Goal: Check status

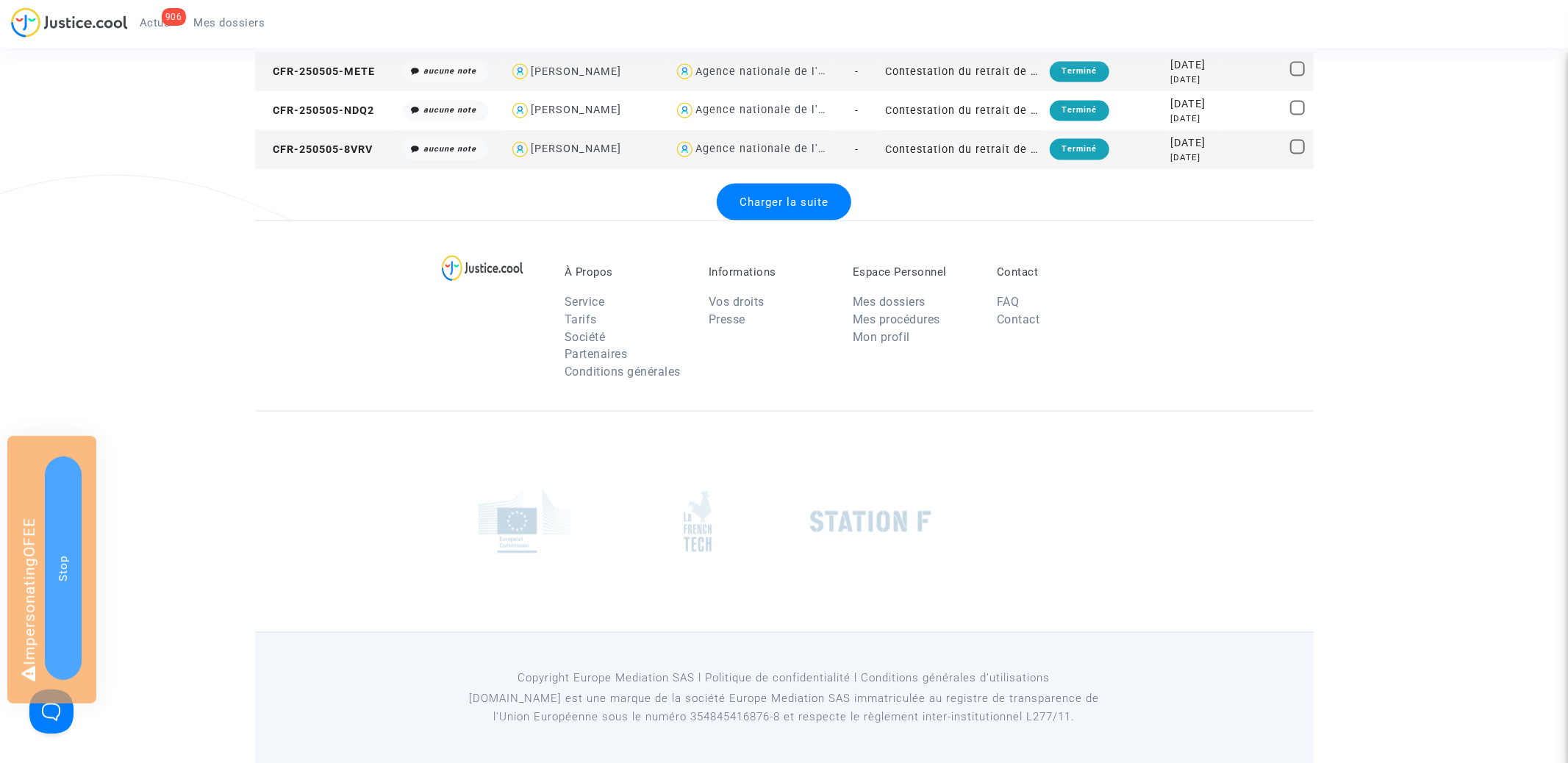
click at [823, 209] on div "Charger la suite" at bounding box center [784, 202] width 135 height 37
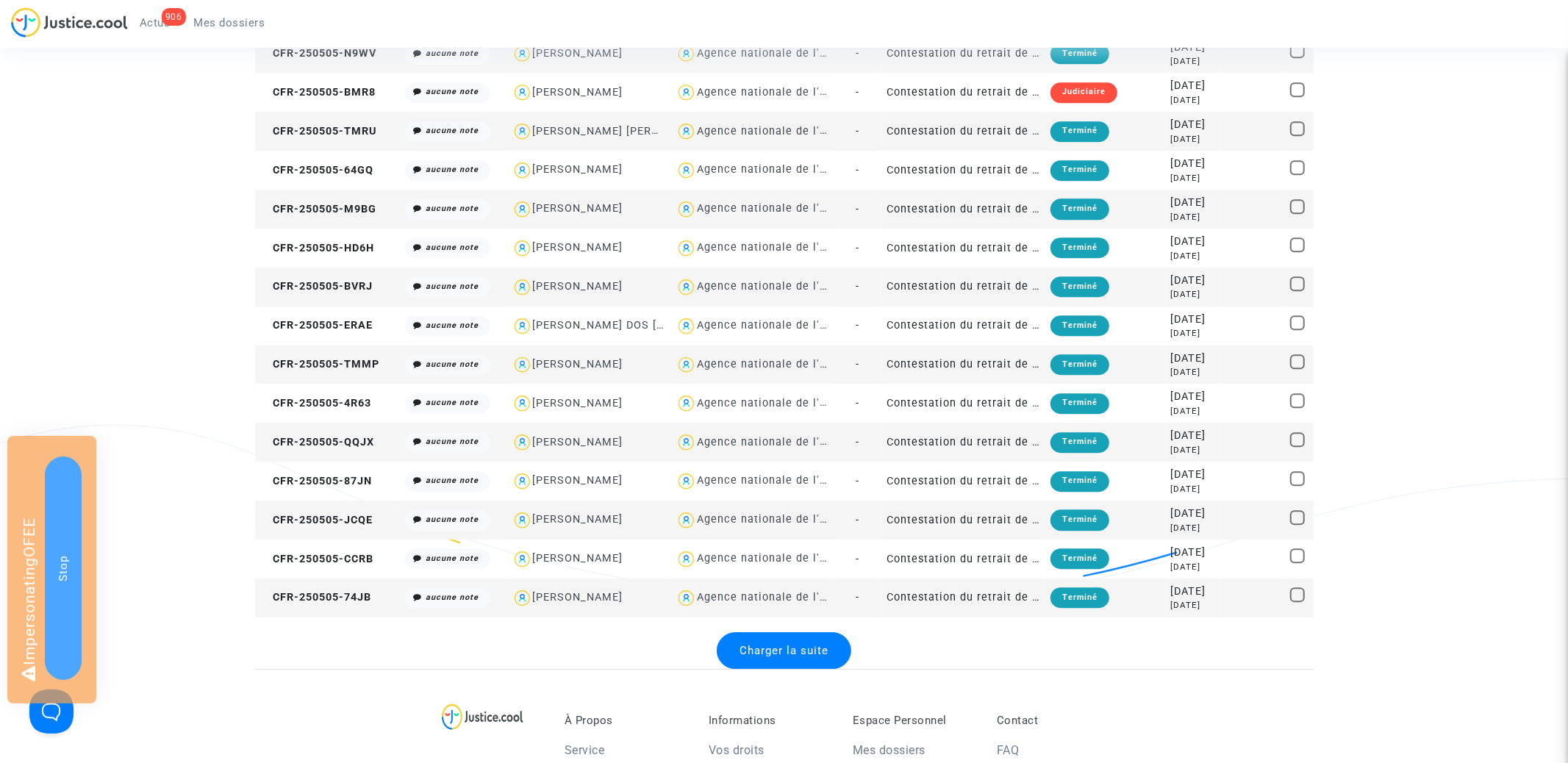
scroll to position [3947, 0]
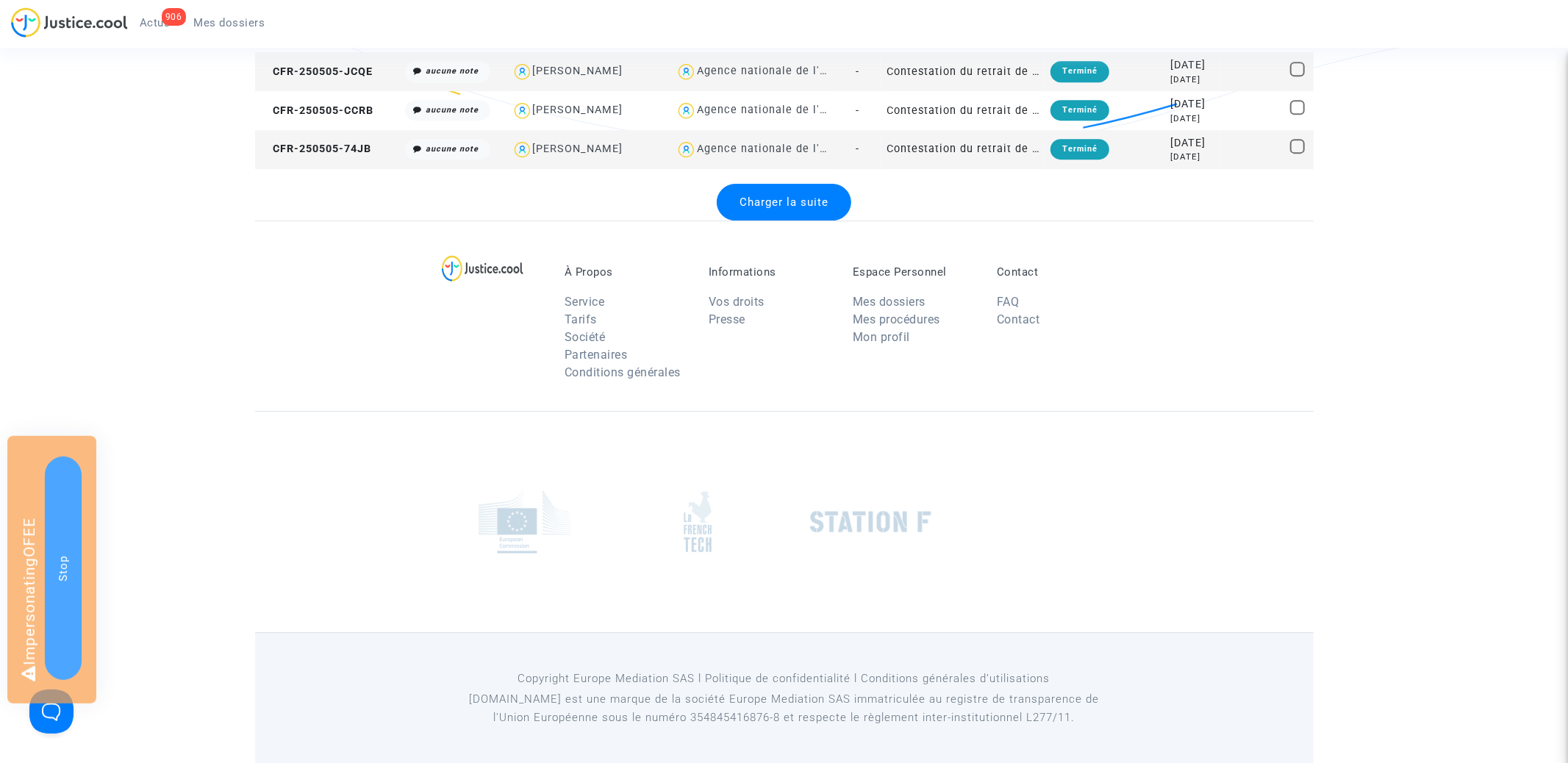
click at [793, 206] on span "Charger la suite" at bounding box center [784, 202] width 89 height 13
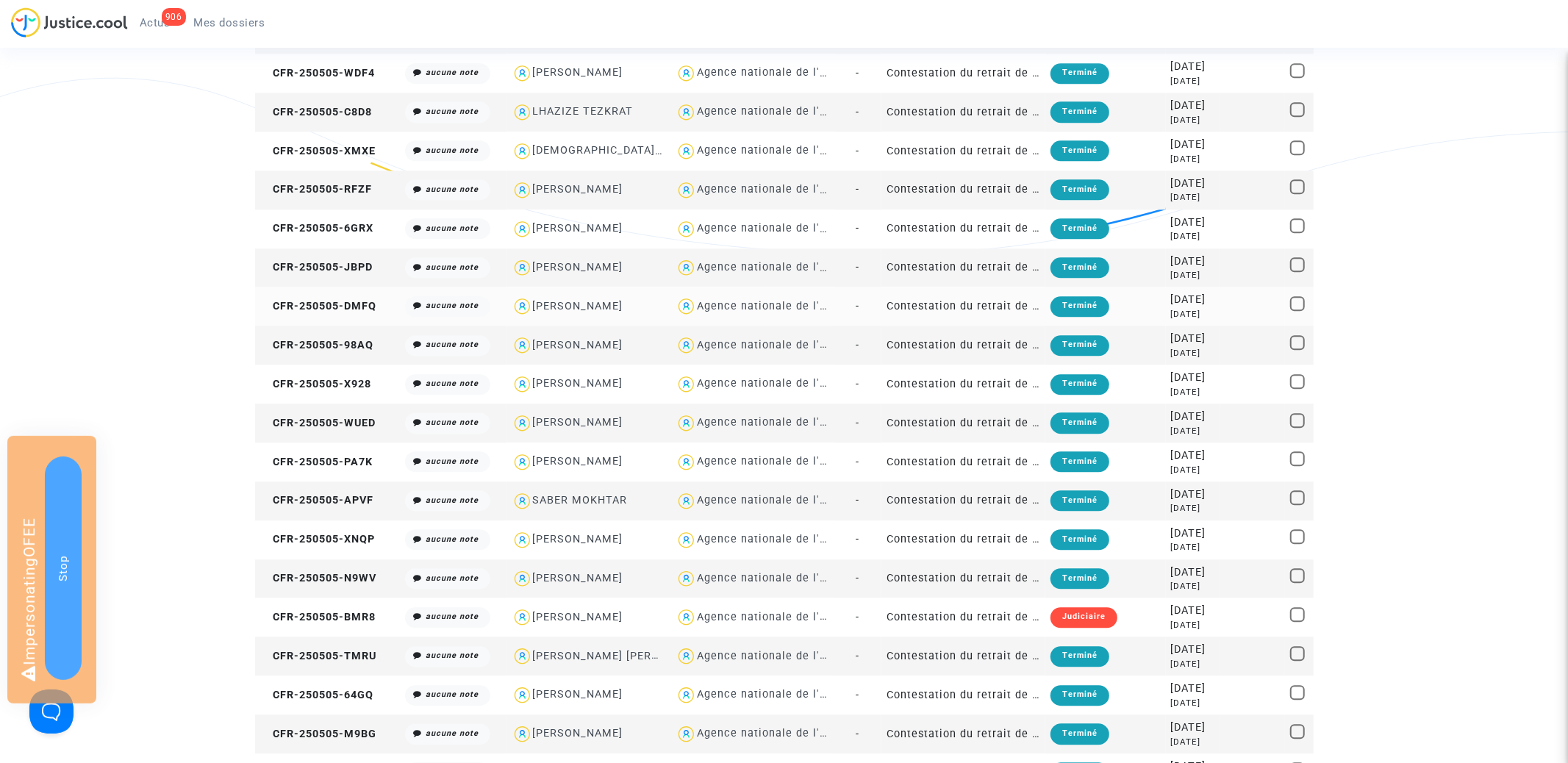
scroll to position [4800, 0]
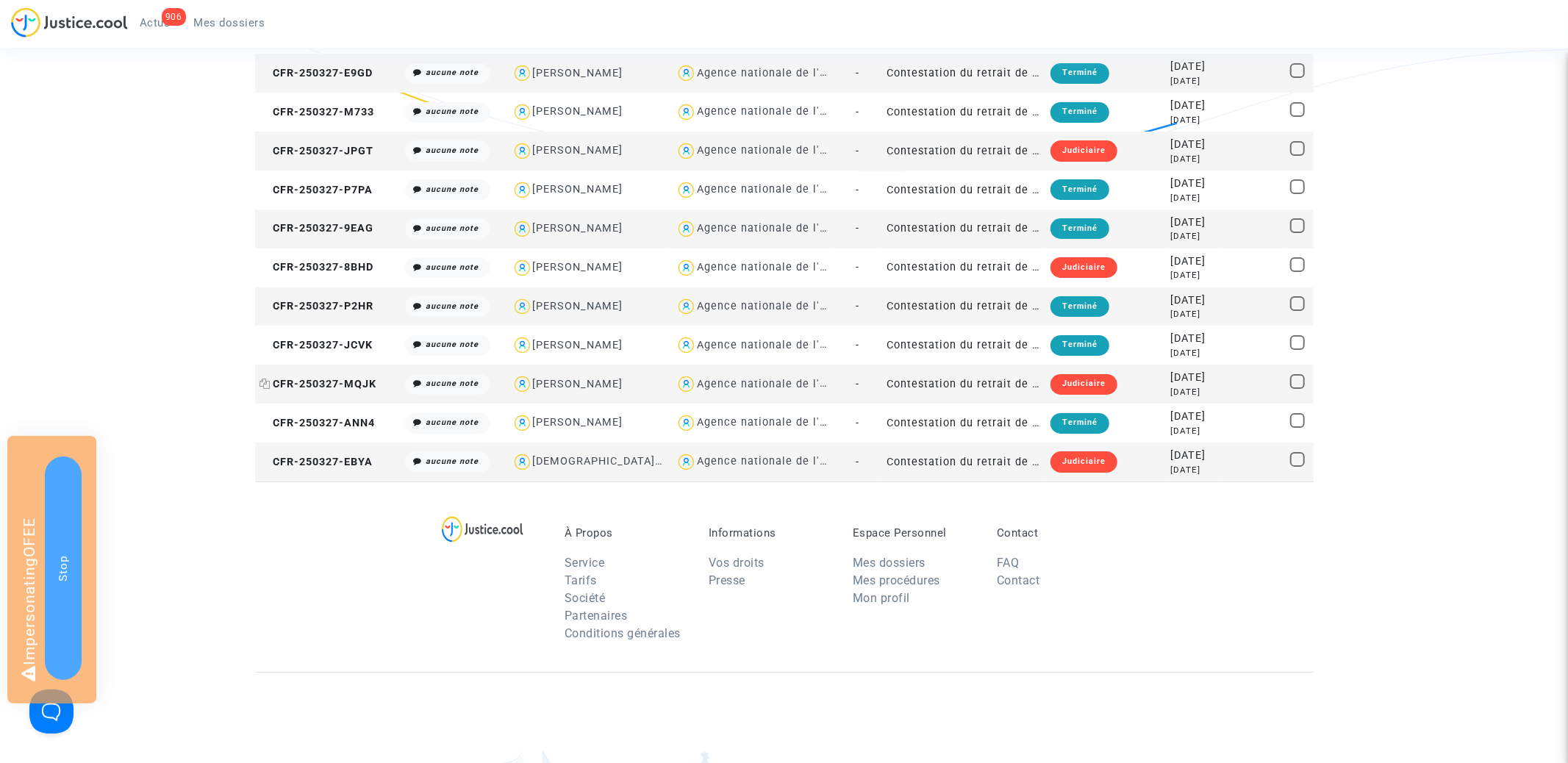
click at [301, 378] on span "CFR-250327-MQJK" at bounding box center [318, 384] width 117 height 13
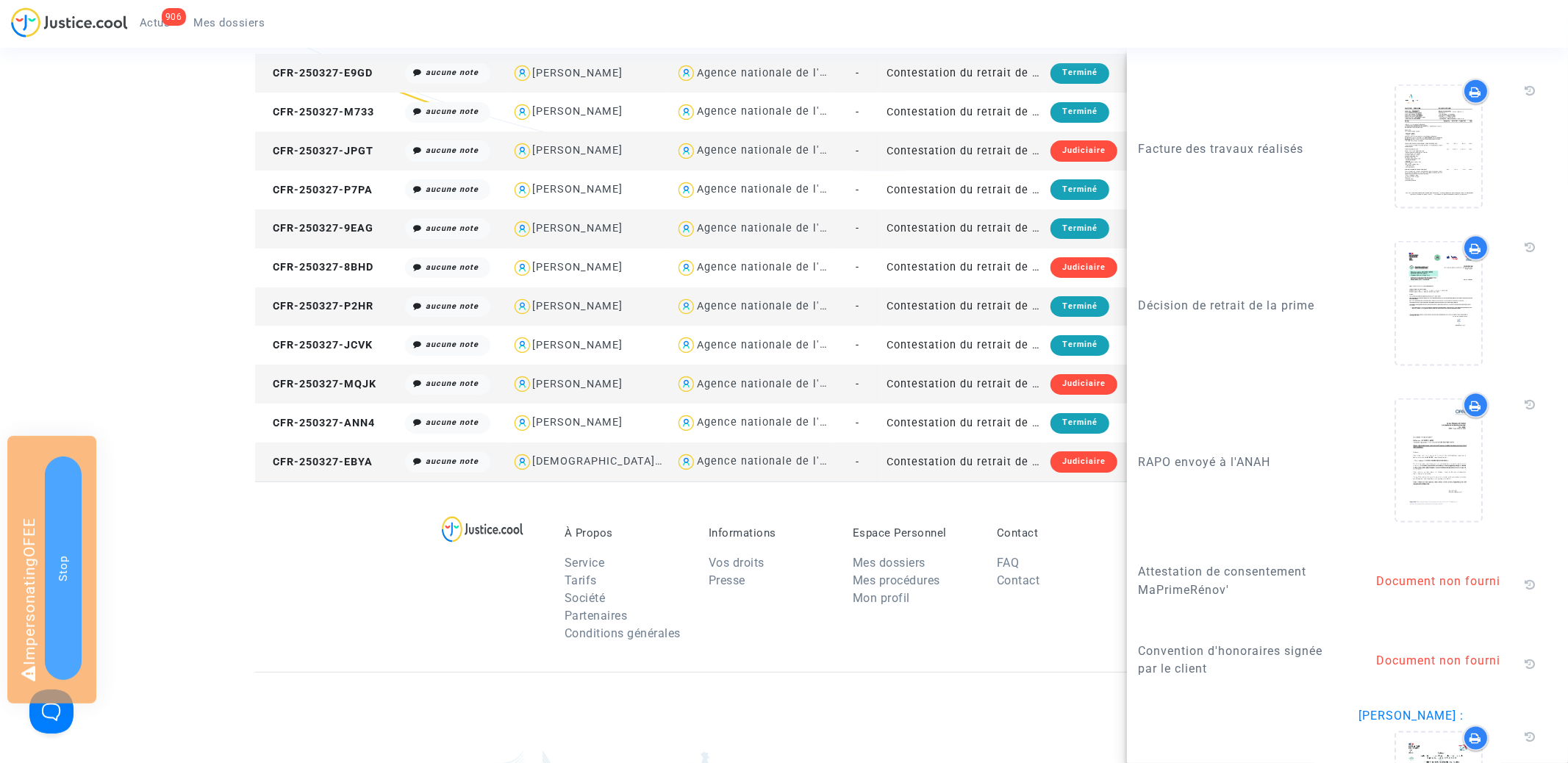
scroll to position [1746, 0]
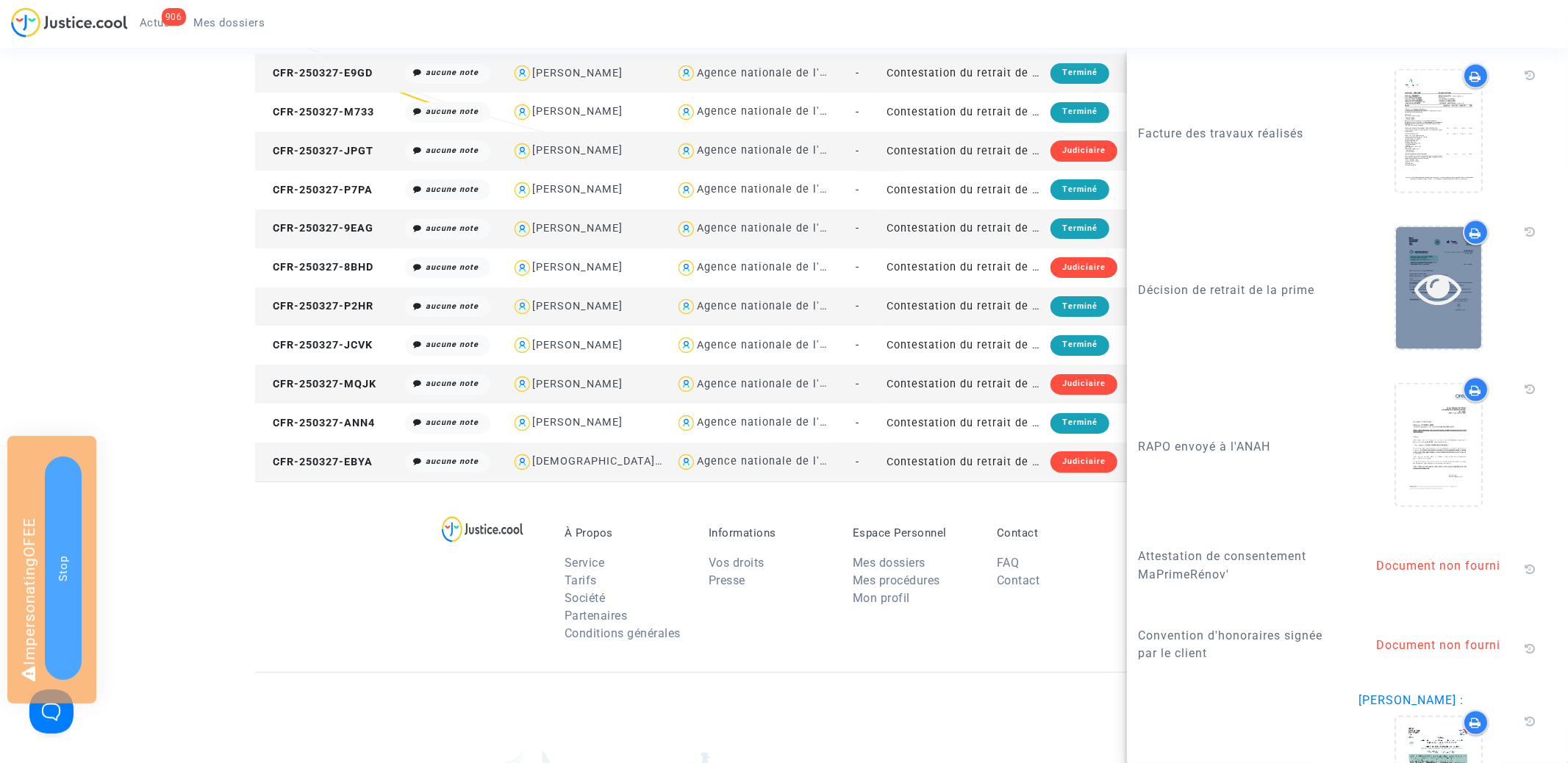
click at [1431, 282] on icon at bounding box center [1439, 288] width 48 height 47
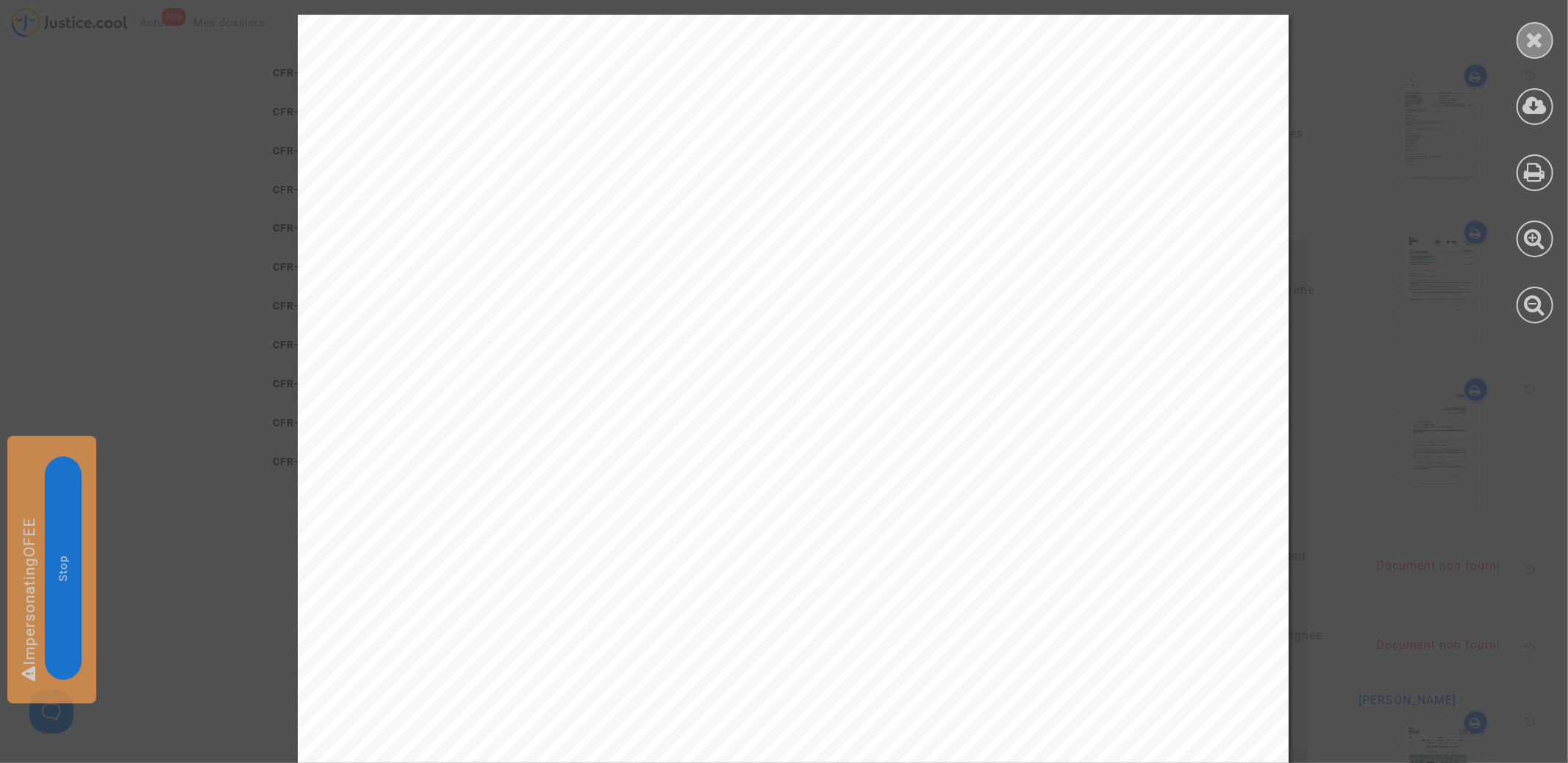
click at [1534, 46] on icon at bounding box center [1535, 39] width 18 height 22
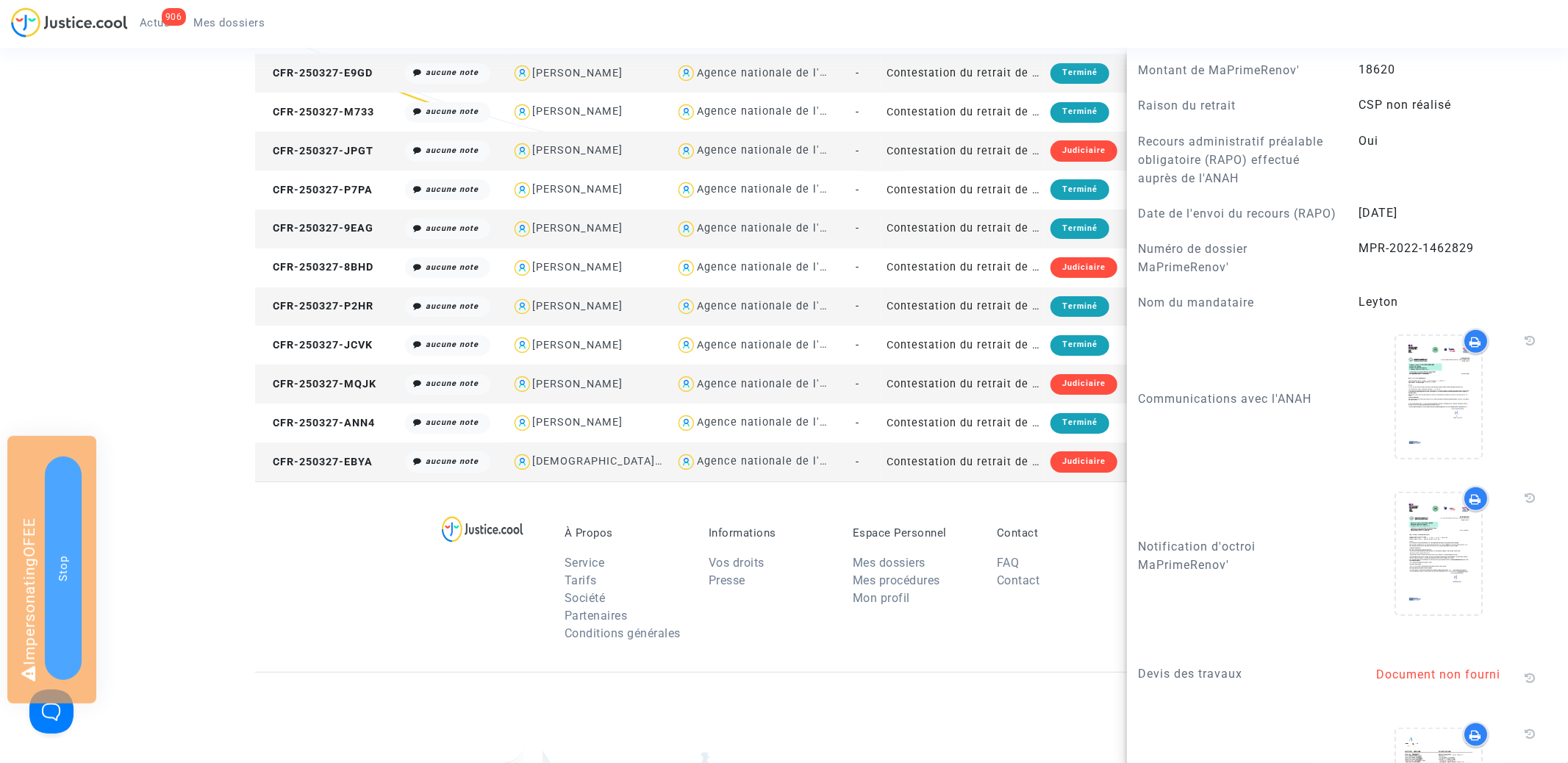
scroll to position [1082, 0]
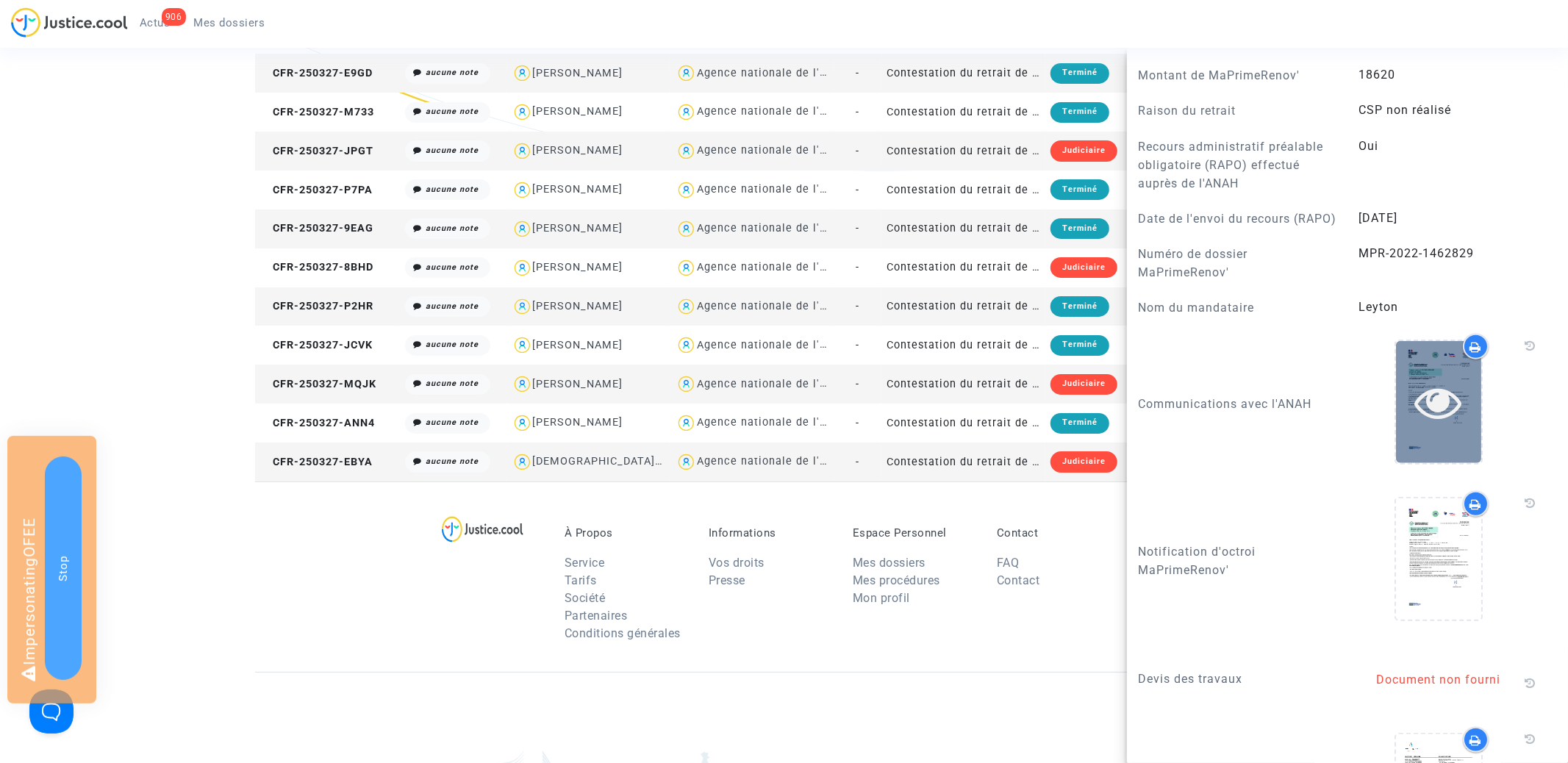
click at [1445, 404] on icon at bounding box center [1439, 402] width 48 height 47
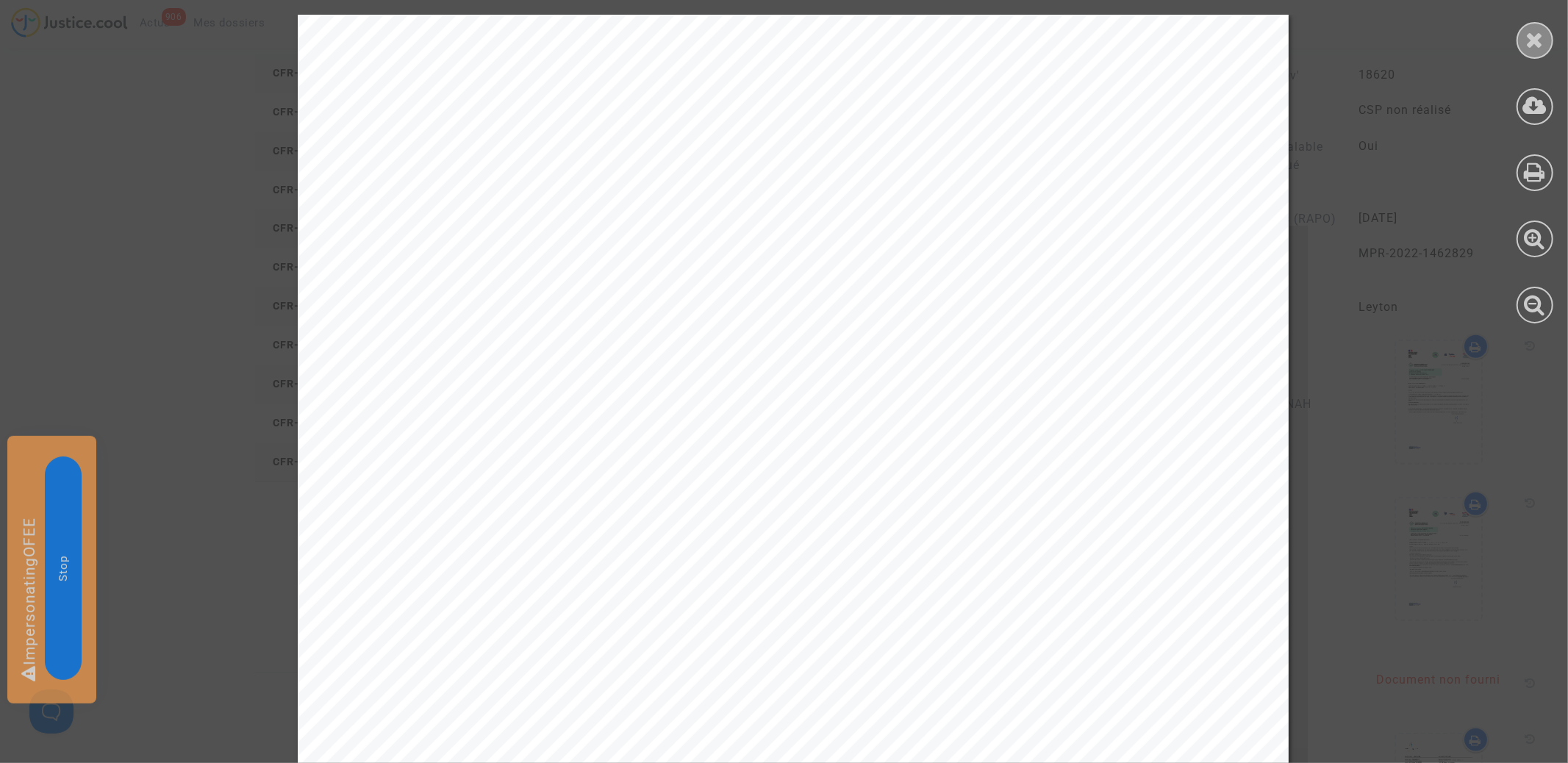
click at [1538, 32] on icon at bounding box center [1535, 39] width 18 height 22
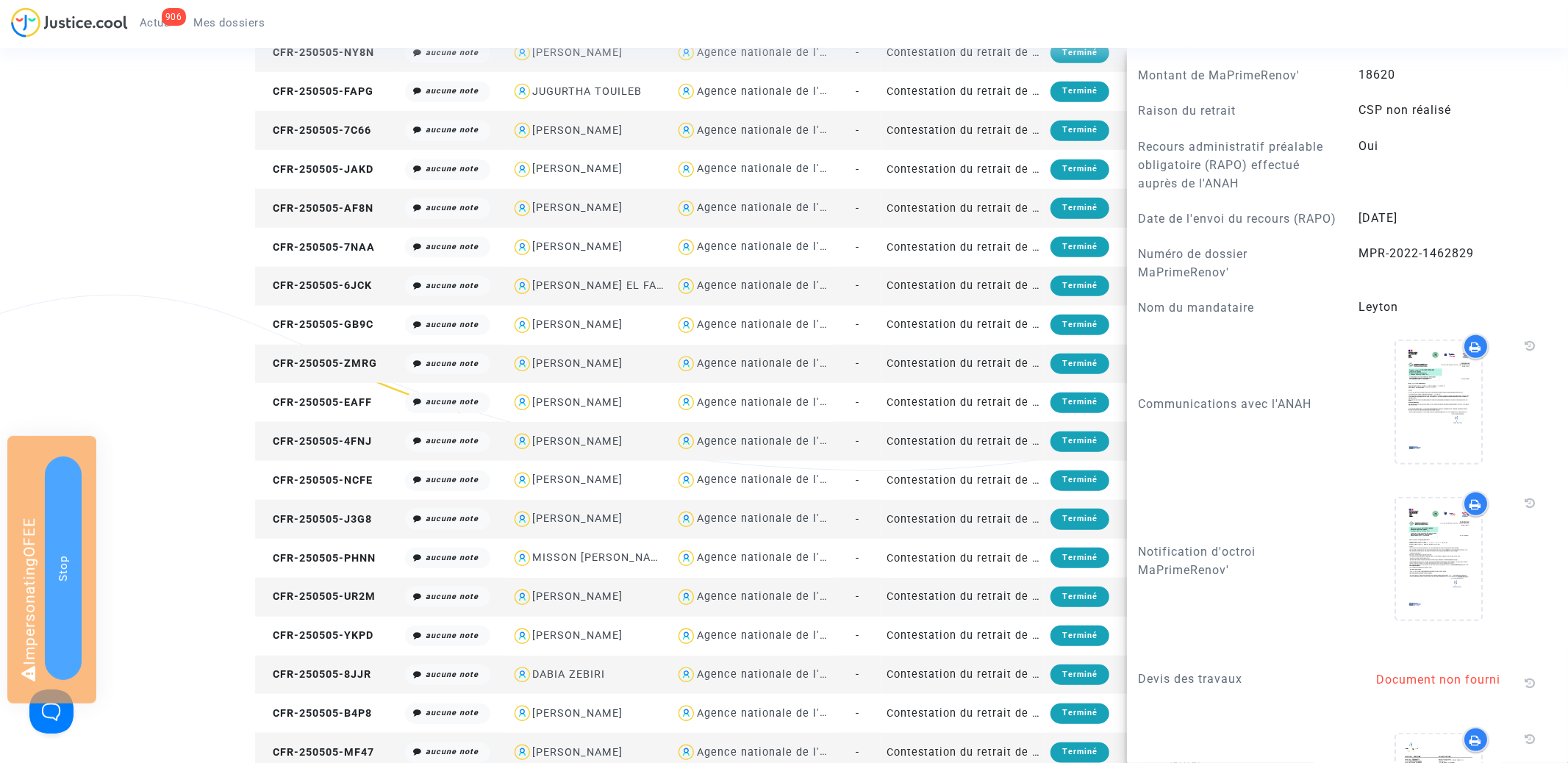
scroll to position [982, 0]
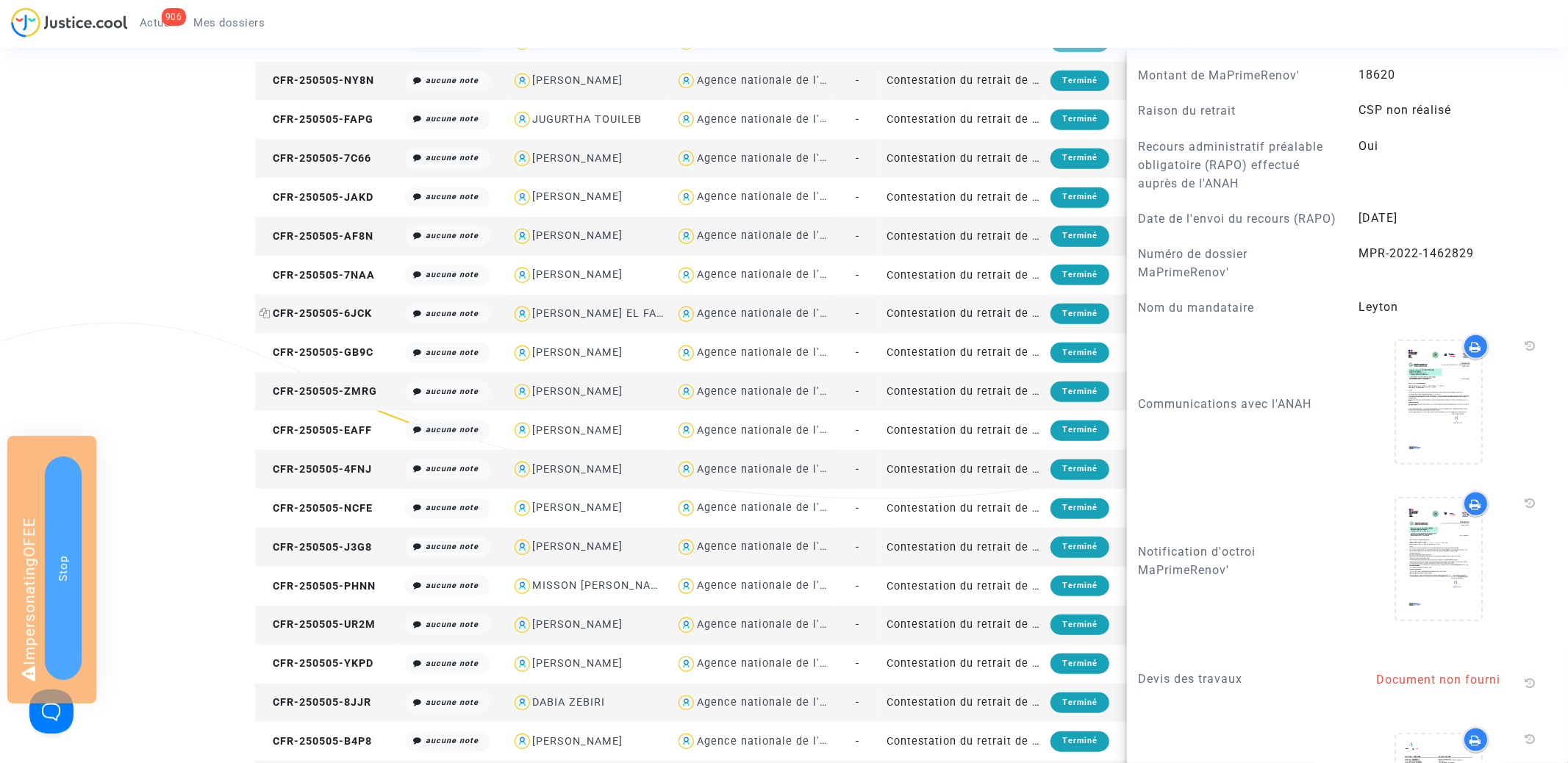
click at [339, 307] on span "CFR-250505-6JCK" at bounding box center [316, 314] width 112 height 13
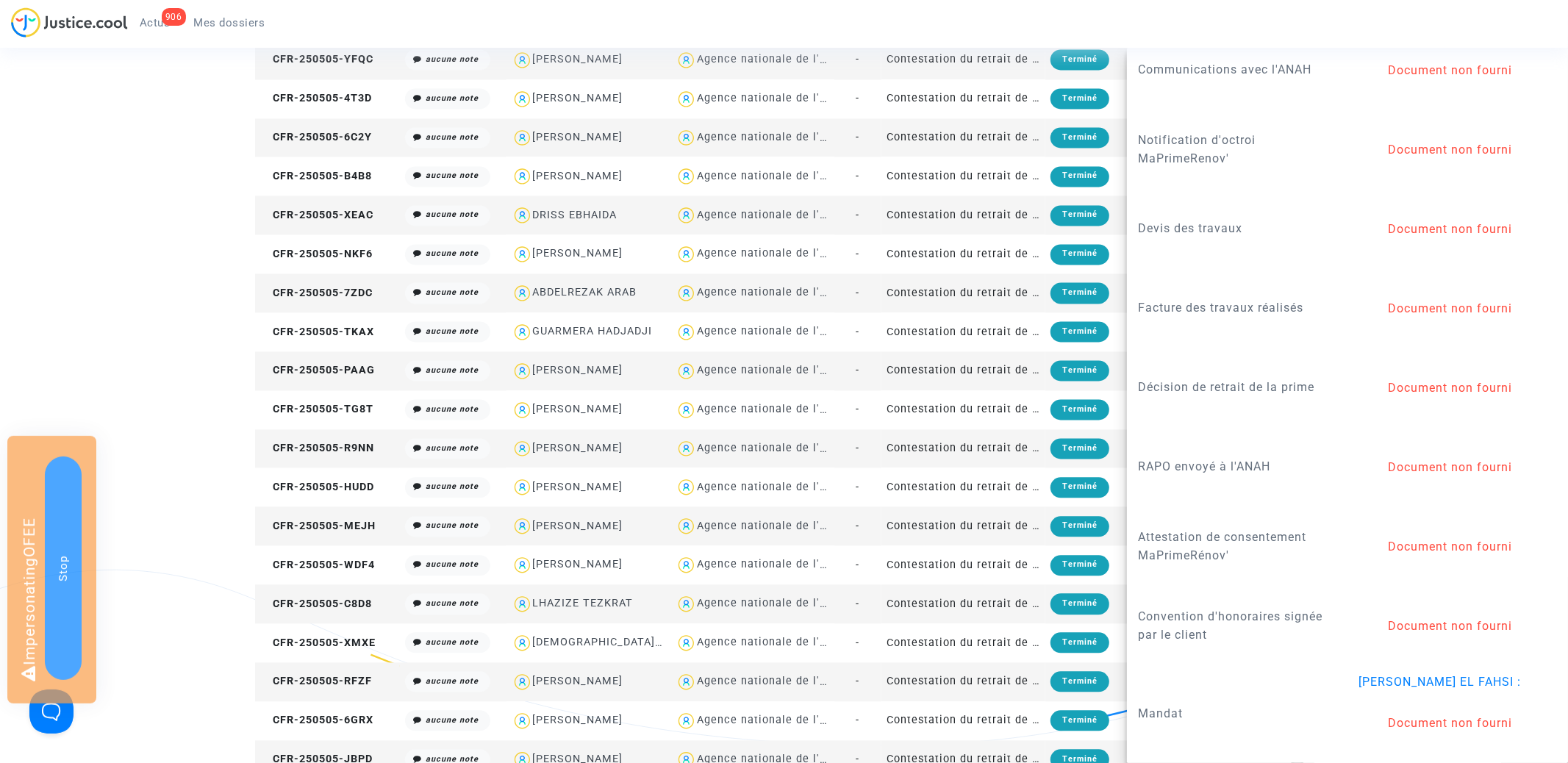
scroll to position [2864, 0]
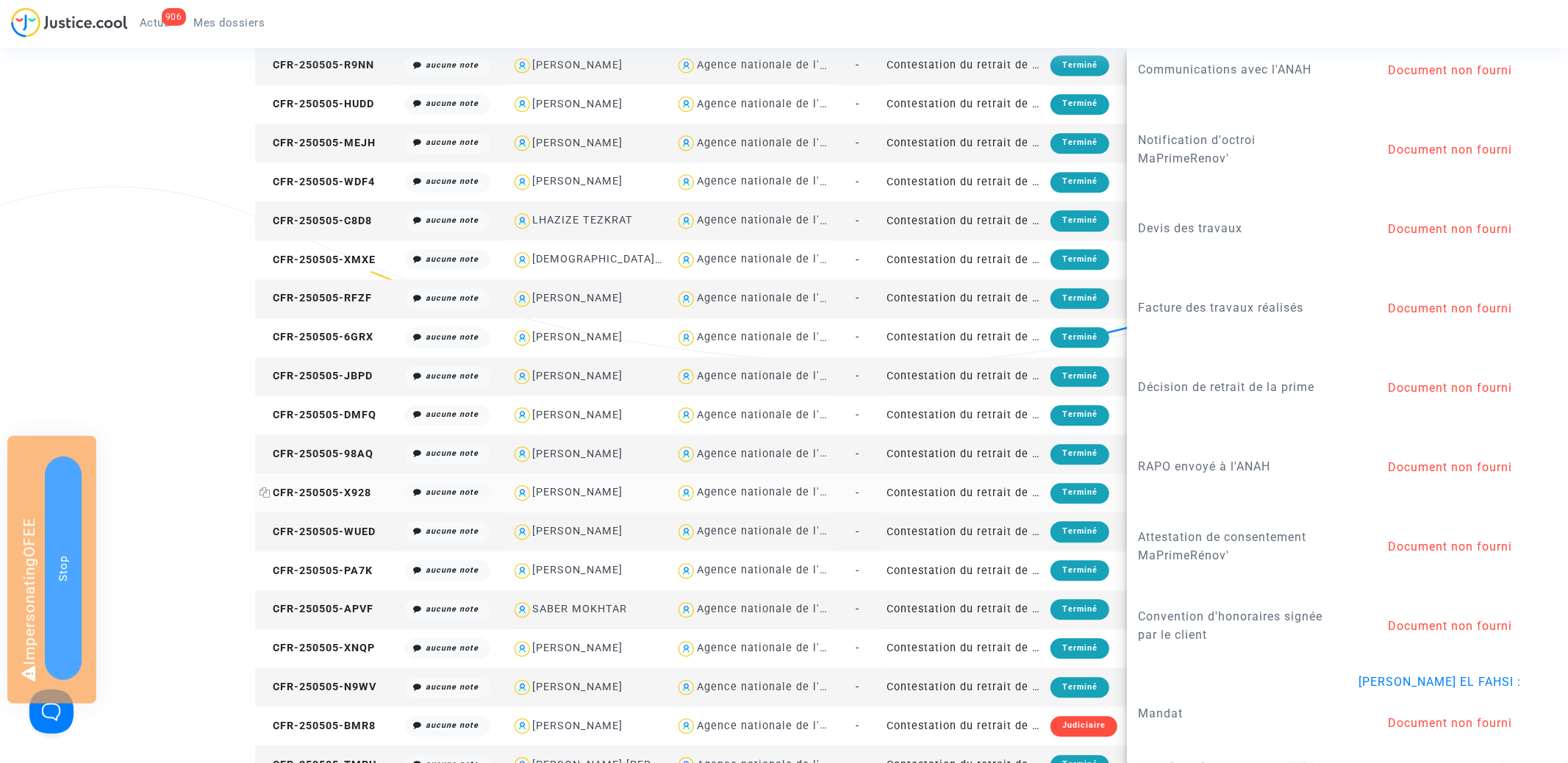
click at [308, 488] on span "CFR-250505-X928" at bounding box center [315, 493] width 111 height 13
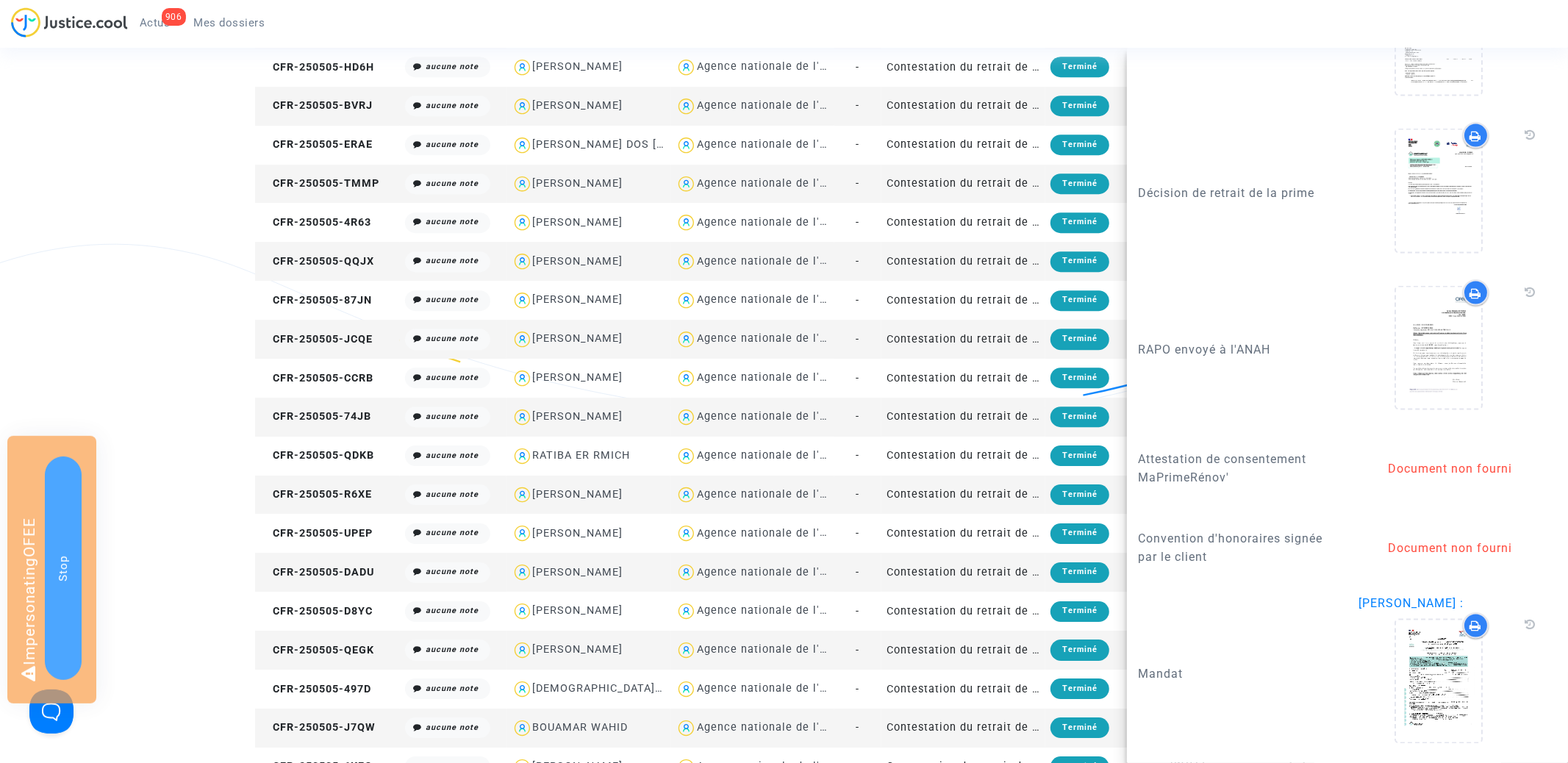
scroll to position [3679, 0]
click at [330, 614] on span "CFR-250505-D8YC" at bounding box center [316, 611] width 113 height 13
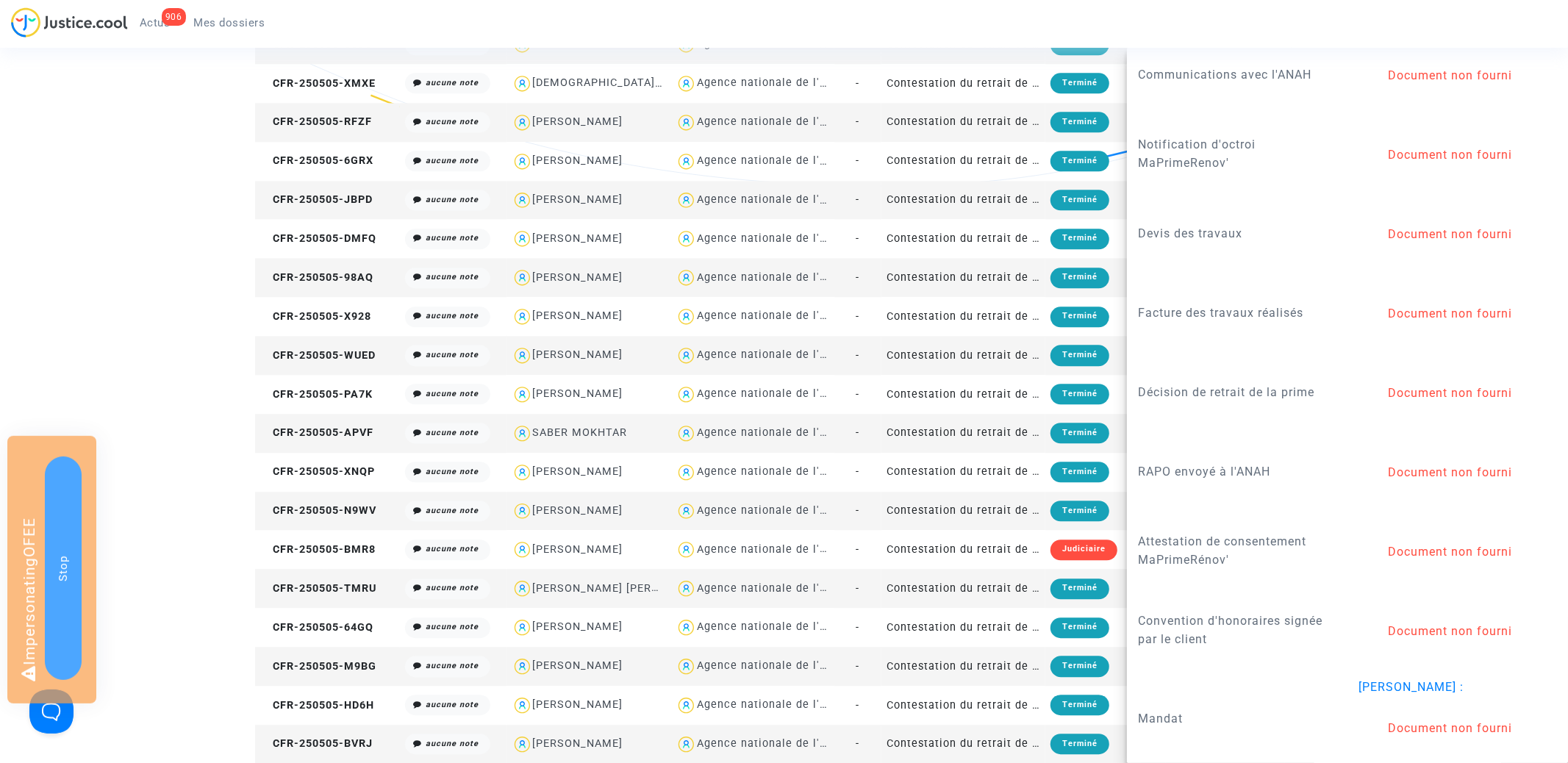
scroll to position [2284, 0]
